Goal: Task Accomplishment & Management: Use online tool/utility

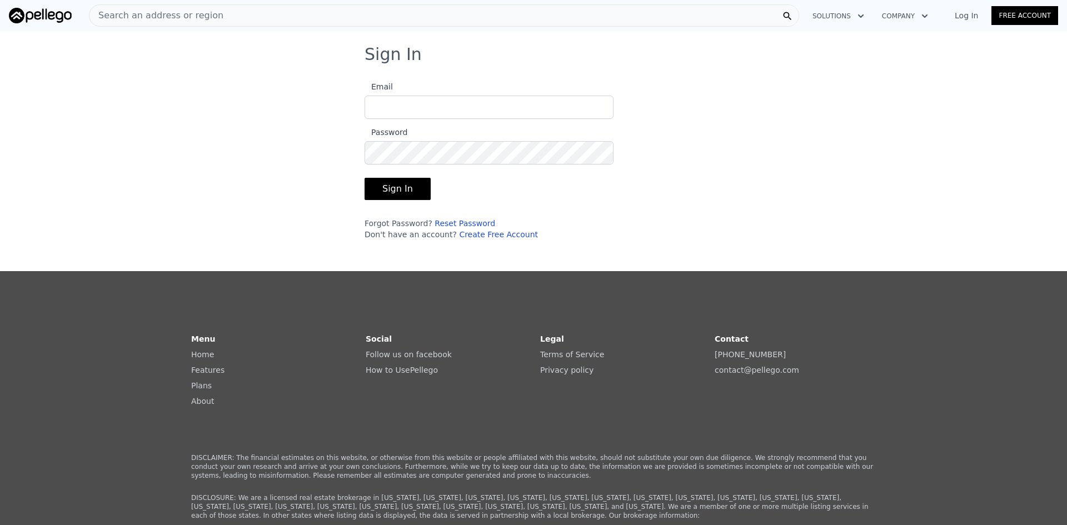
type input "[EMAIL_ADDRESS][DOMAIN_NAME]"
click at [393, 192] on button "Sign In" at bounding box center [398, 189] width 66 height 22
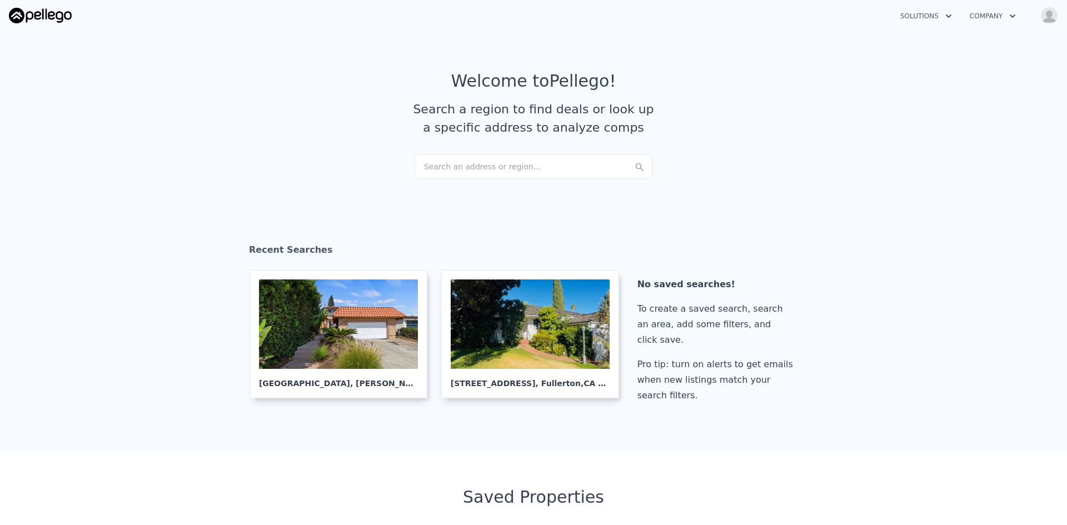
click at [432, 168] on div "Search an address or region..." at bounding box center [534, 166] width 238 height 24
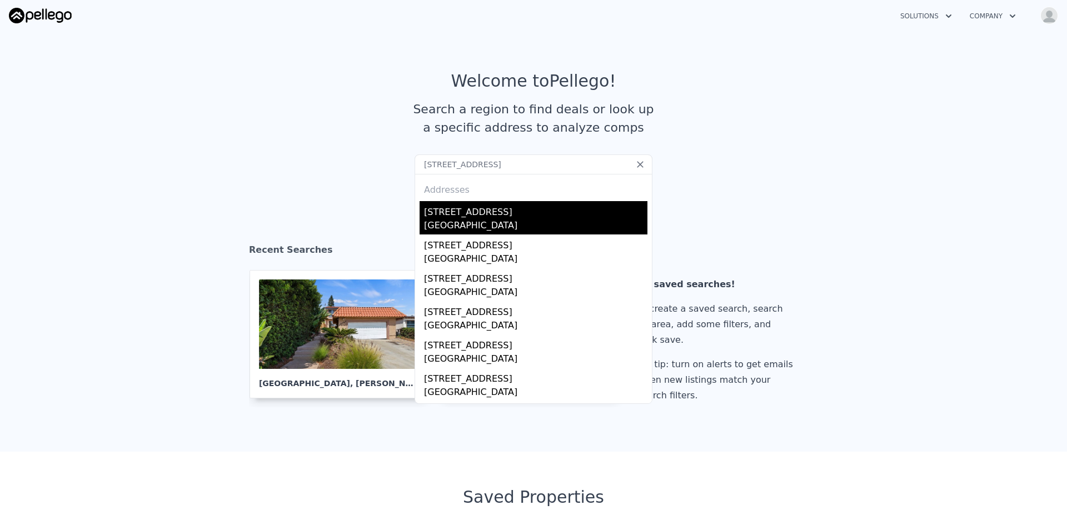
type input "[STREET_ADDRESS]"
click at [466, 211] on div "[STREET_ADDRESS]" at bounding box center [535, 210] width 223 height 18
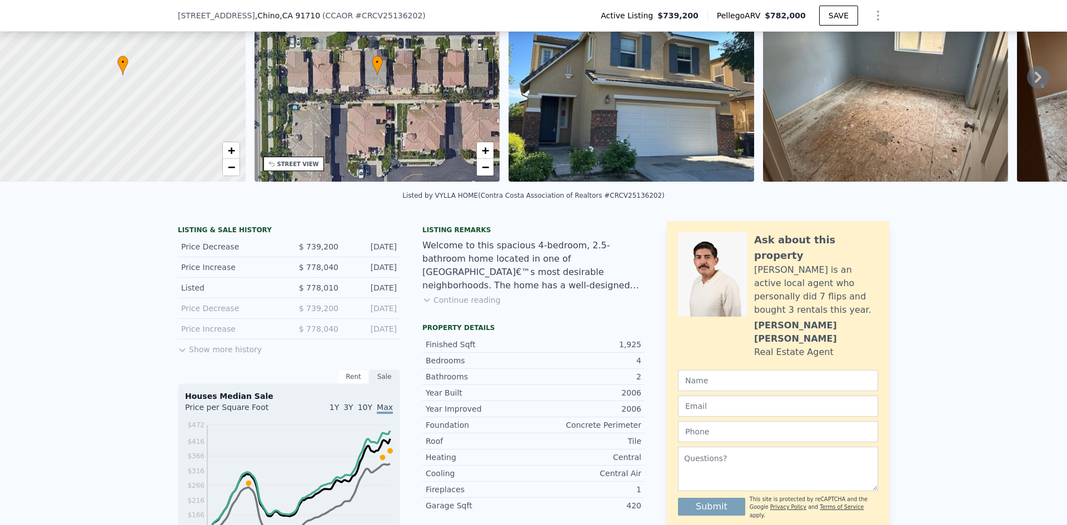
scroll to position [97, 0]
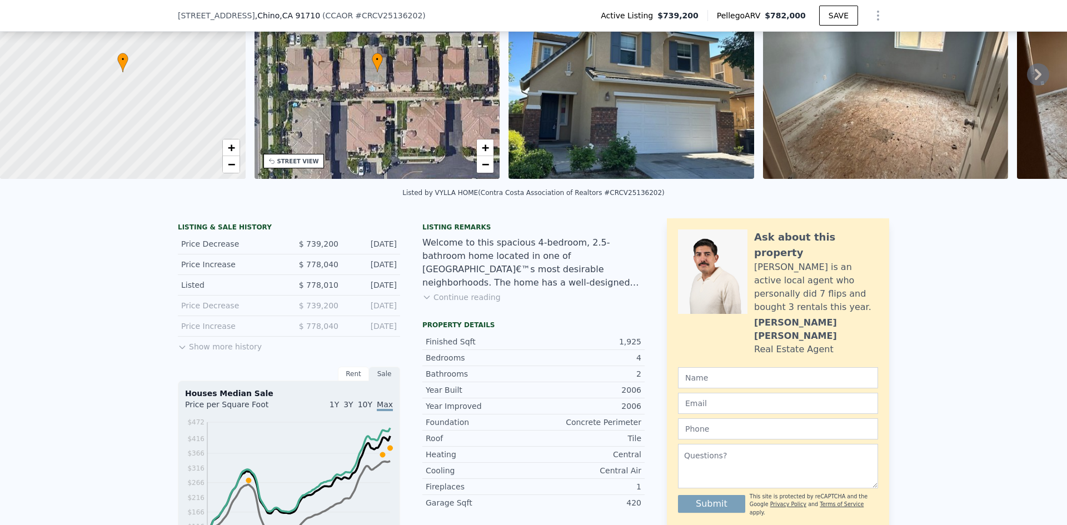
click at [424, 299] on icon at bounding box center [426, 297] width 5 height 3
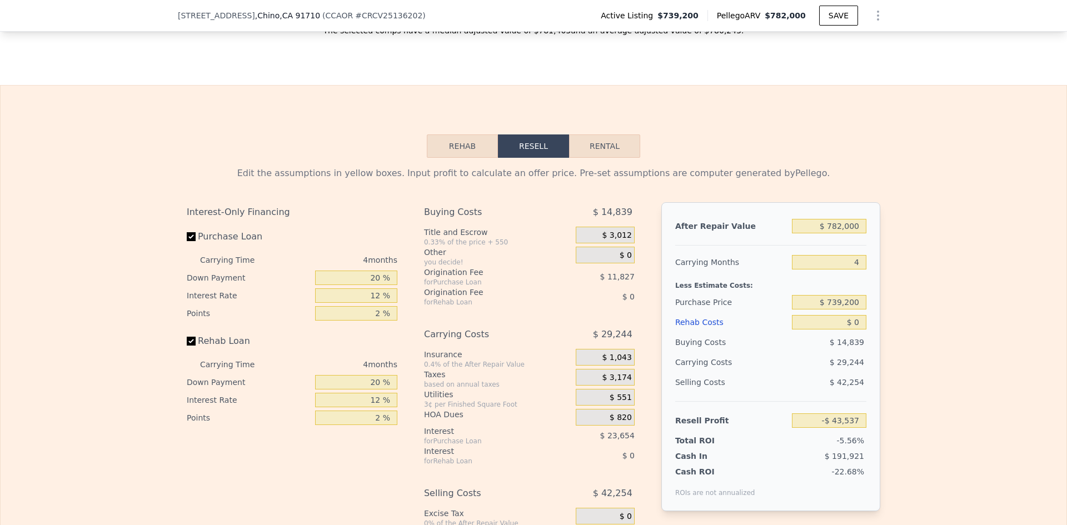
scroll to position [1723, 0]
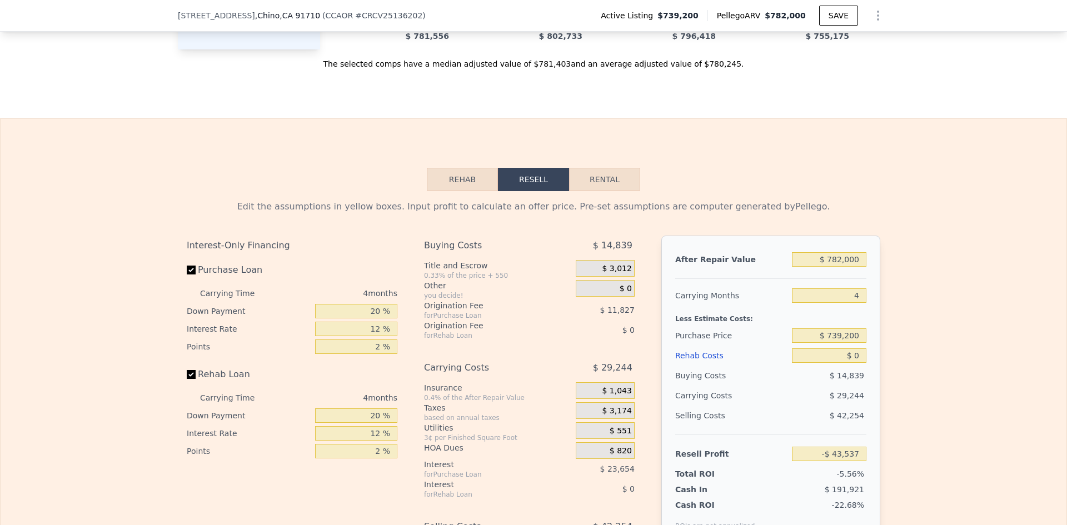
click at [602, 168] on button "Rental" at bounding box center [604, 179] width 71 height 23
select select "30"
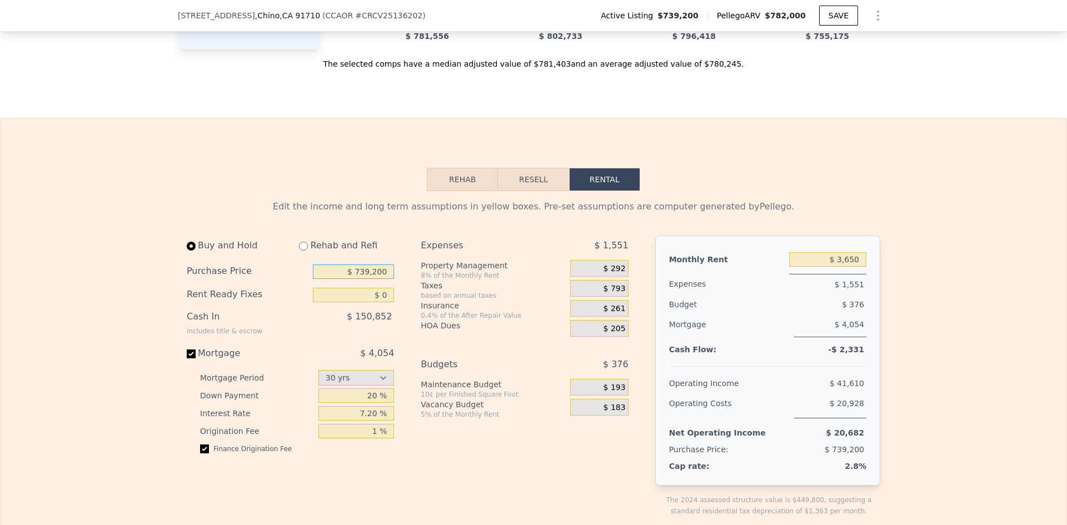
drag, startPoint x: 387, startPoint y: 245, endPoint x: 351, endPoint y: 244, distance: 36.7
click at [351, 265] on input "$ 739,200" at bounding box center [353, 272] width 81 height 14
type input "$ 500,000"
click at [832, 200] on div "Edit the income and long term assumptions in yellow boxes. Pre-set assumptions …" at bounding box center [534, 206] width 694 height 13
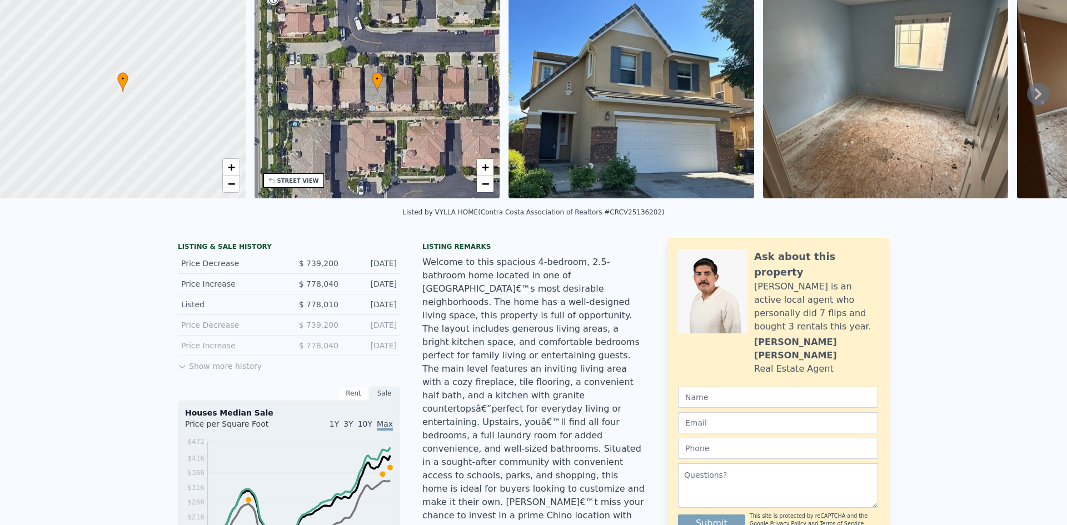
scroll to position [4, 0]
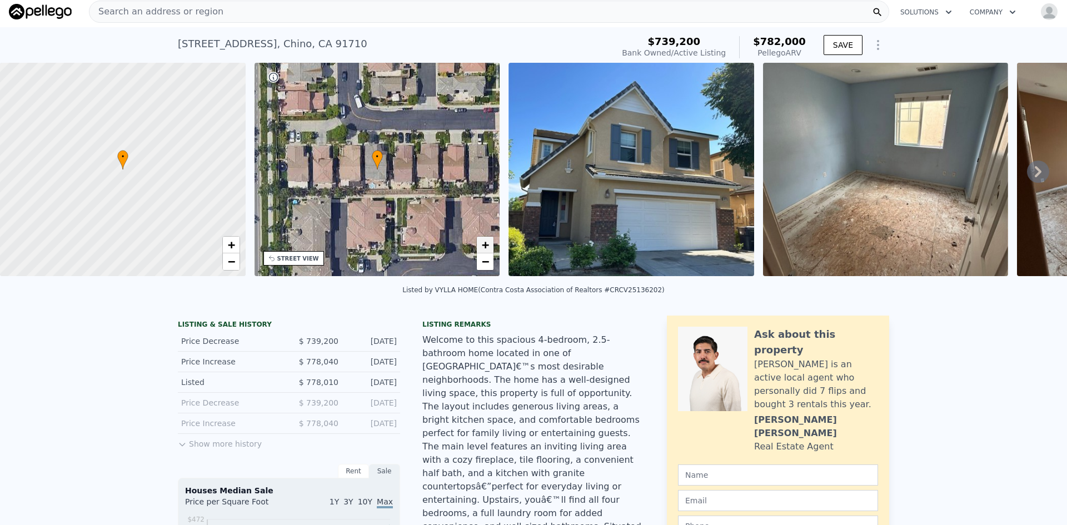
click at [483, 246] on span "+" at bounding box center [485, 245] width 7 height 14
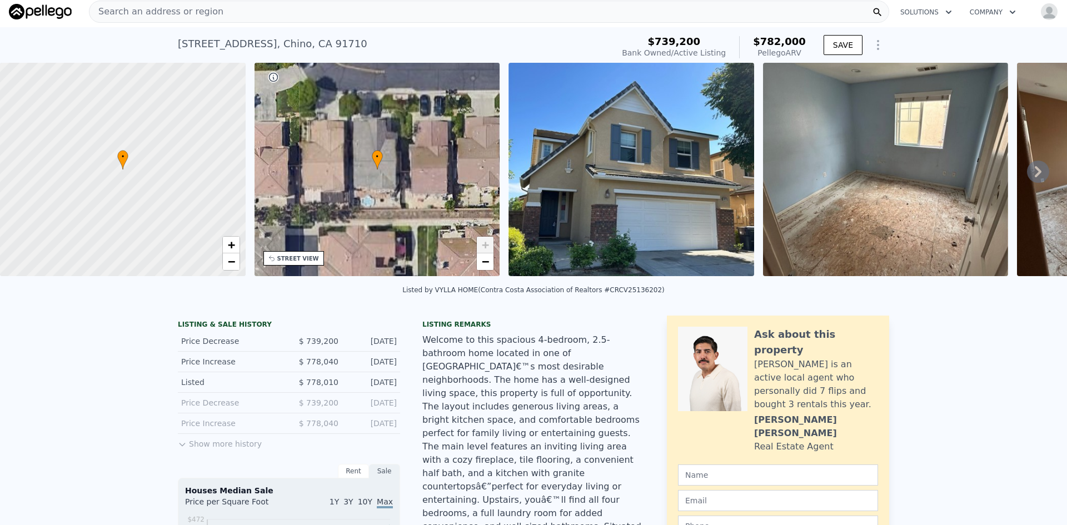
click at [483, 246] on span "+" at bounding box center [485, 245] width 7 height 14
click at [380, 212] on div "• + −" at bounding box center [378, 169] width 246 height 213
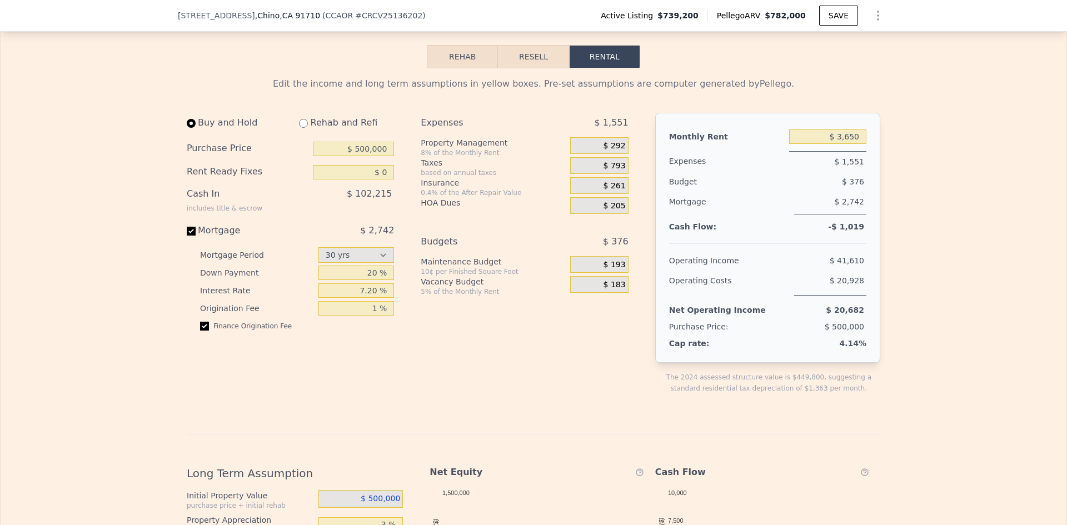
scroll to position [1876, 0]
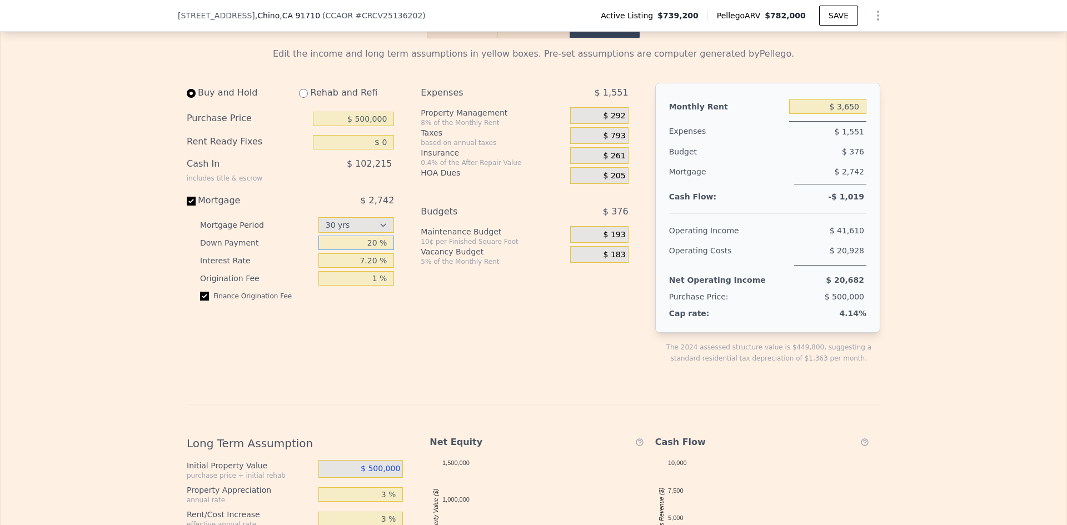
click at [375, 236] on input "20 %" at bounding box center [356, 243] width 76 height 14
type input "25 %"
drag, startPoint x: 376, startPoint y: 233, endPoint x: 342, endPoint y: 233, distance: 33.9
click at [342, 253] on input "7.20 %" at bounding box center [356, 260] width 76 height 14
type input "6.75 %"
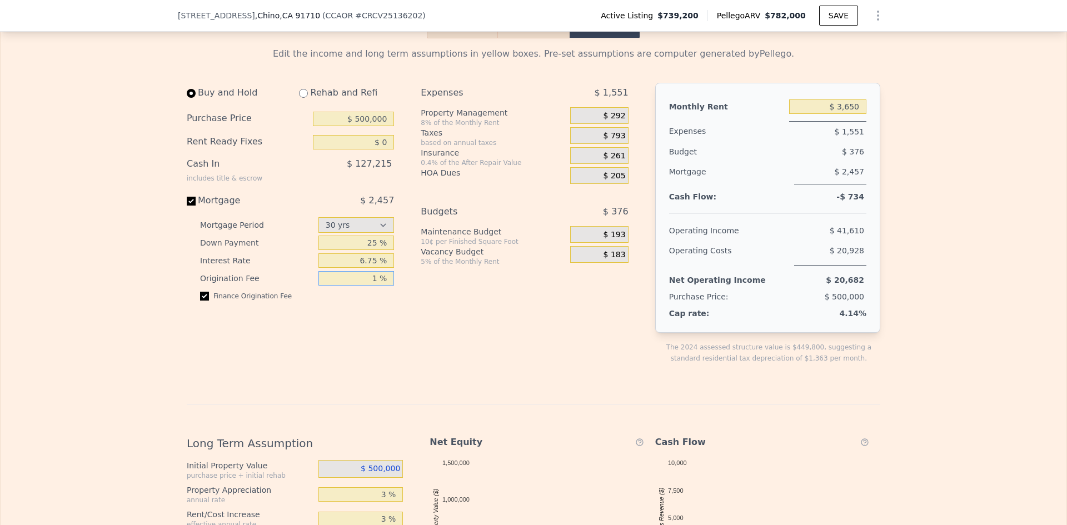
click at [373, 271] on input "1 %" at bounding box center [356, 278] width 76 height 14
click at [372, 271] on input "1 %" at bounding box center [356, 278] width 76 height 14
type input "0 %"
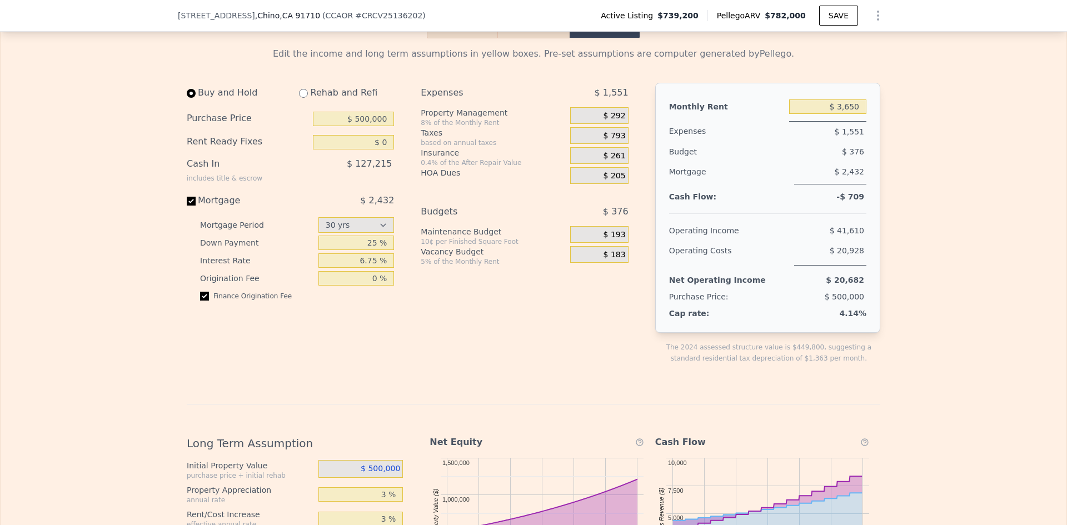
click at [460, 266] on div "Expenses $ 1,551 Property Management 8% of the Monthly Rent $ 292 Taxes based o…" at bounding box center [529, 232] width 216 height 299
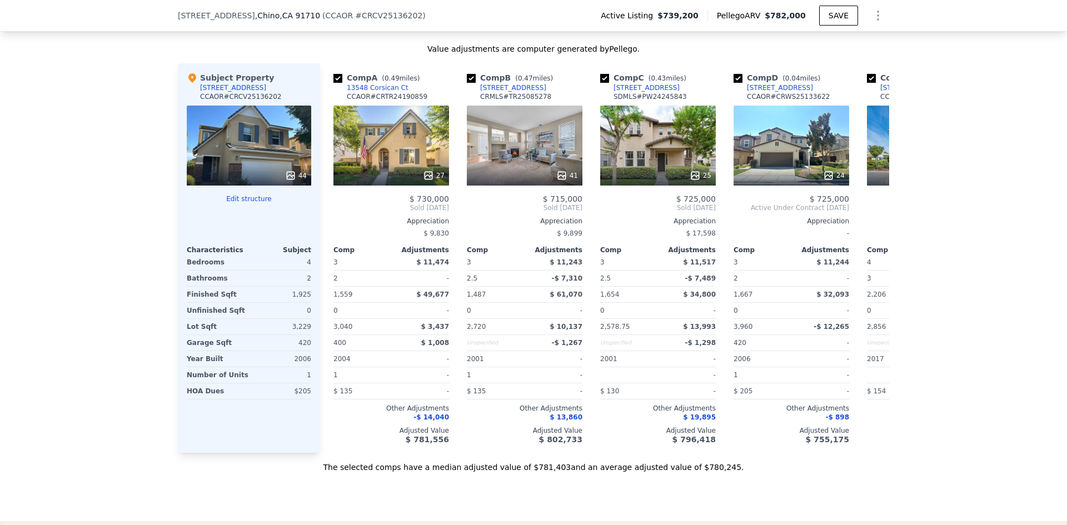
scroll to position [1278, 0]
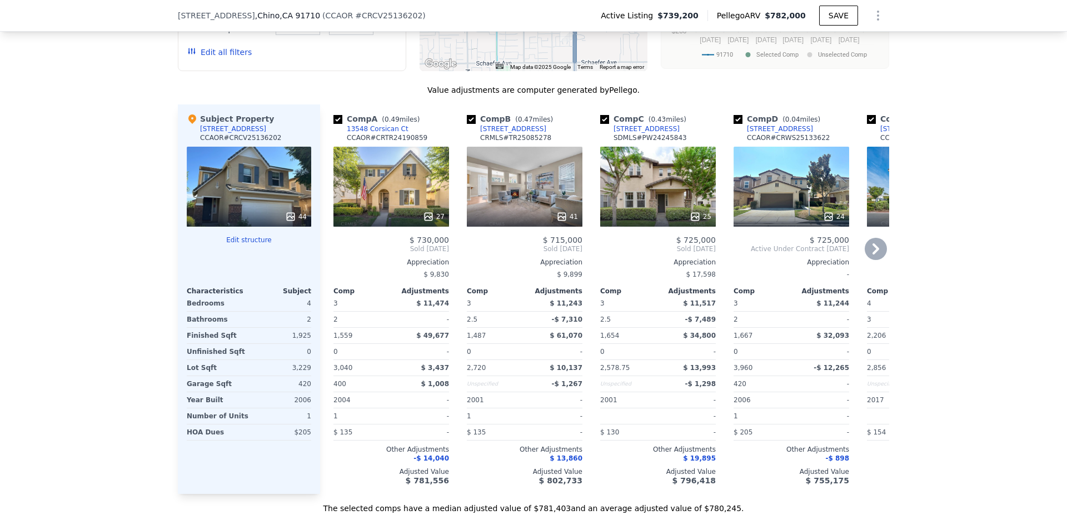
click at [874, 243] on icon at bounding box center [875, 248] width 7 height 11
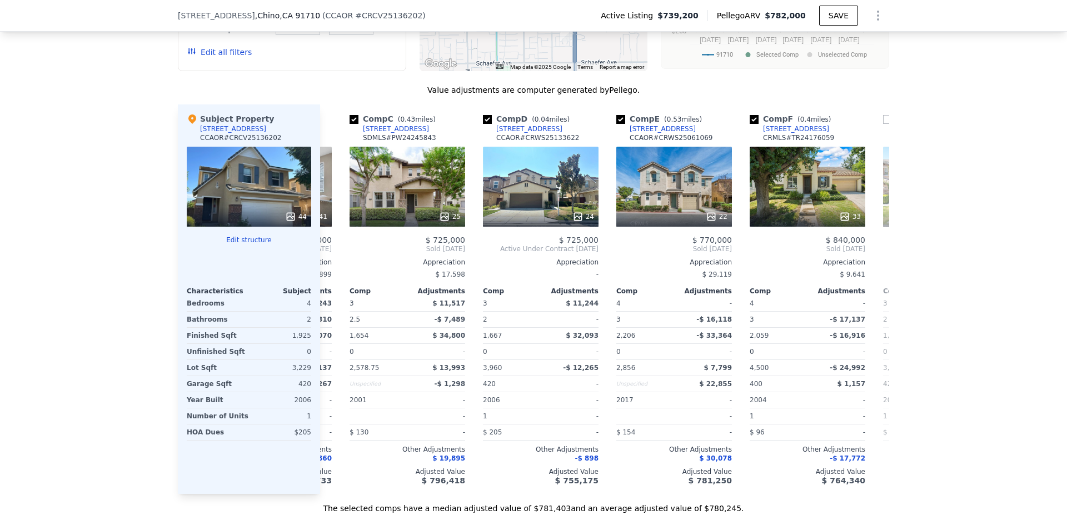
scroll to position [0, 267]
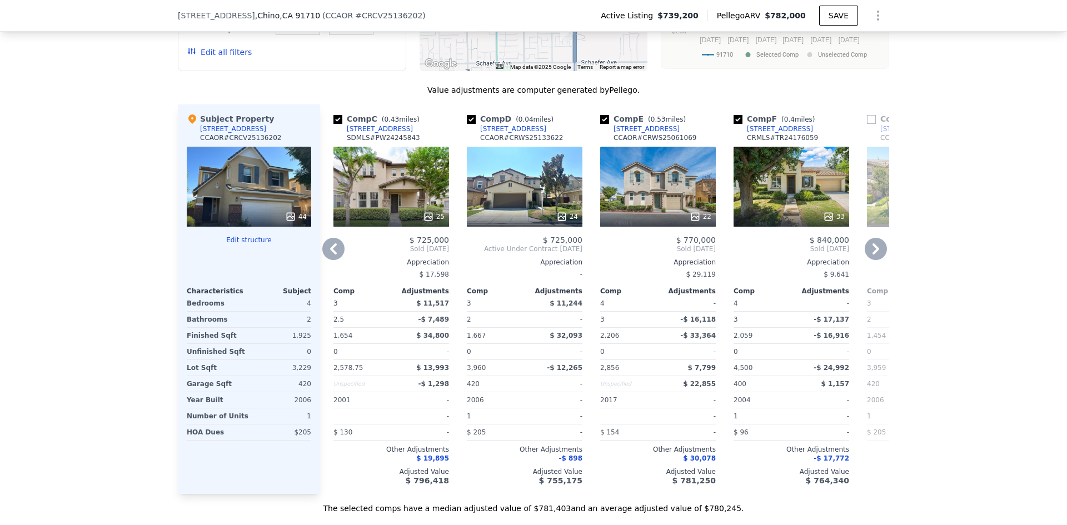
click at [874, 243] on icon at bounding box center [875, 248] width 7 height 11
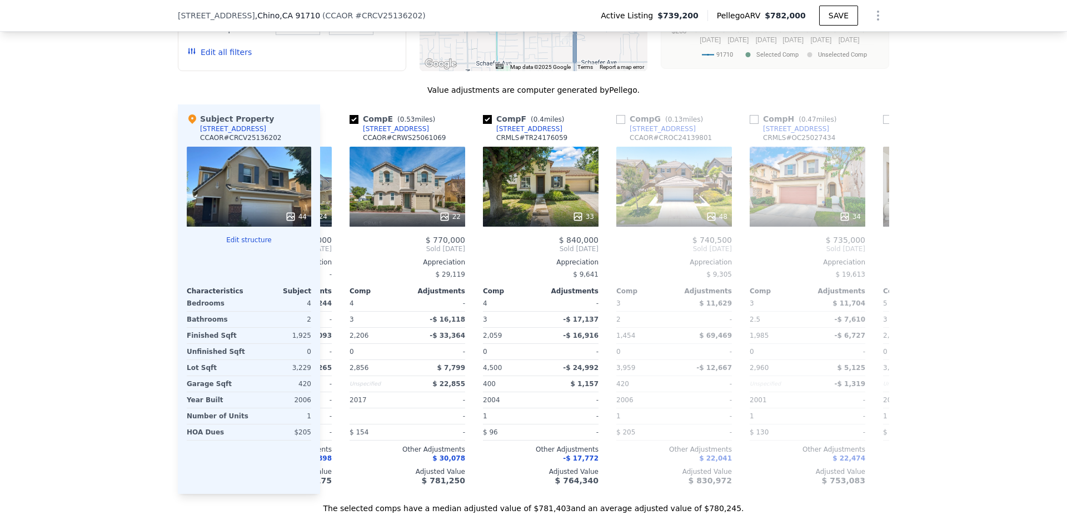
scroll to position [0, 533]
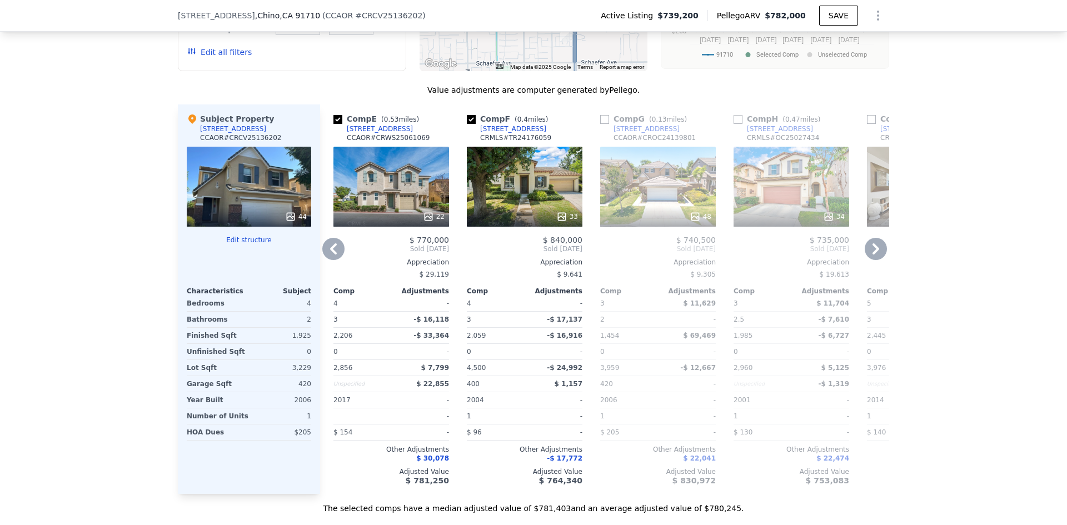
click at [874, 243] on icon at bounding box center [875, 248] width 7 height 11
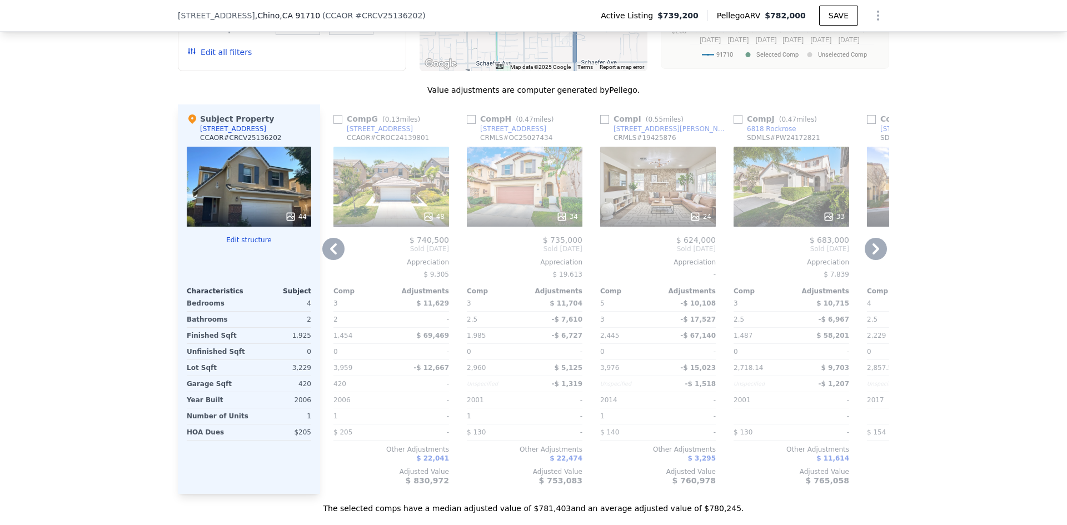
click at [874, 243] on icon at bounding box center [875, 248] width 7 height 11
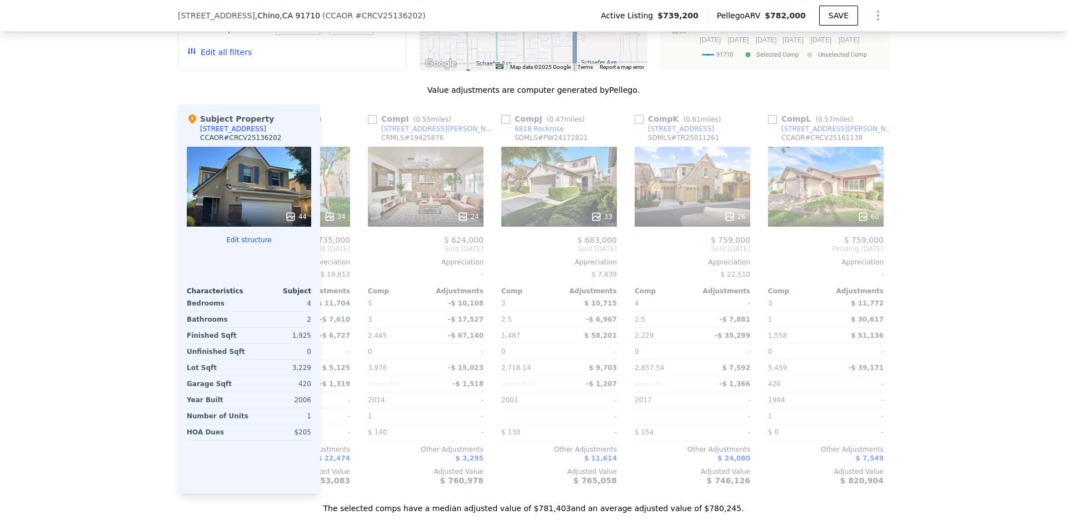
scroll to position [0, 1058]
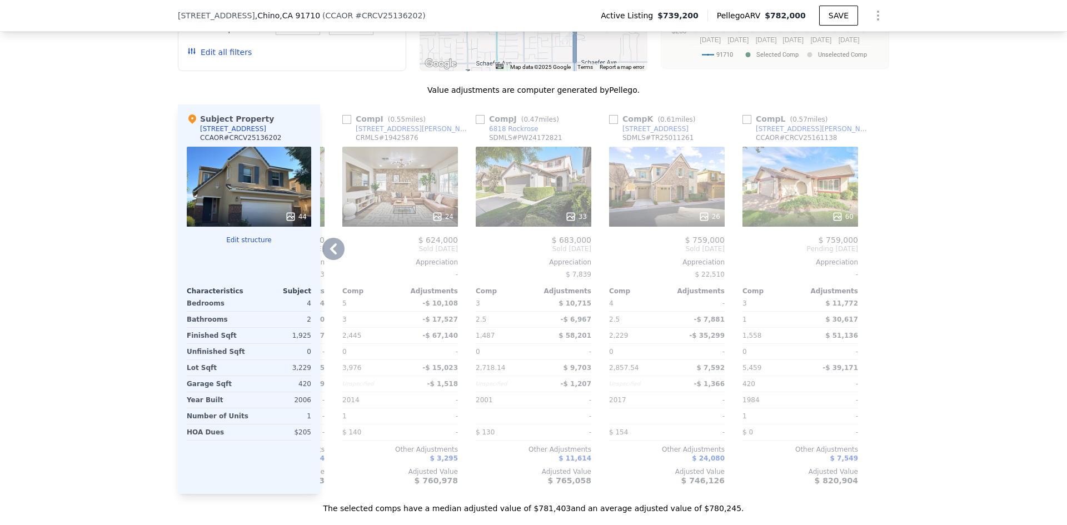
click at [874, 215] on div at bounding box center [880, 299] width 18 height 390
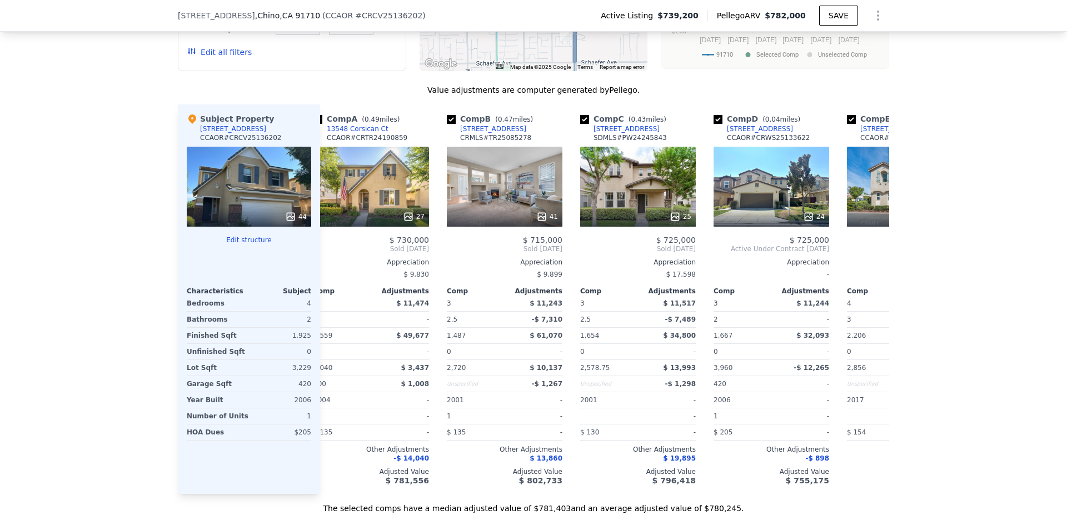
scroll to position [0, 0]
